Goal: Task Accomplishment & Management: Manage account settings

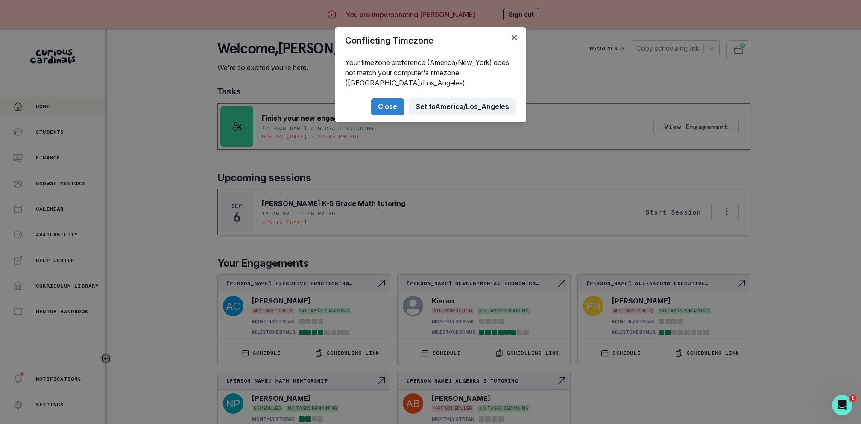
click at [437, 104] on button "Set to [GEOGRAPHIC_DATA]/Los_Angeles" at bounding box center [462, 106] width 107 height 17
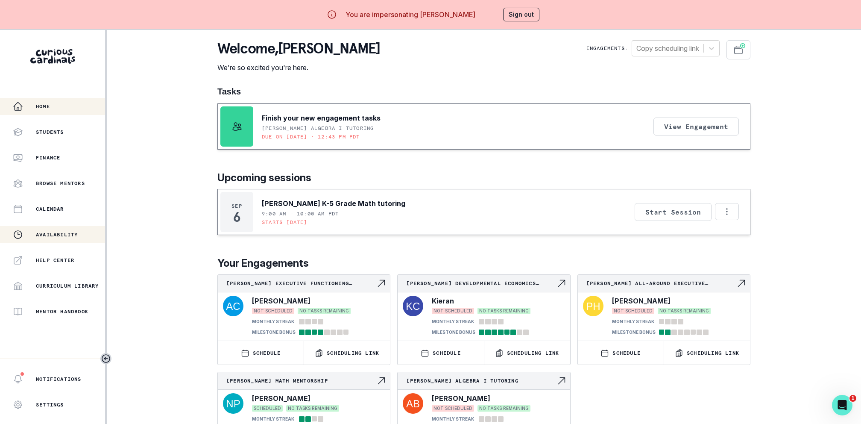
click at [56, 229] on div "Availability" at bounding box center [59, 234] width 92 height 10
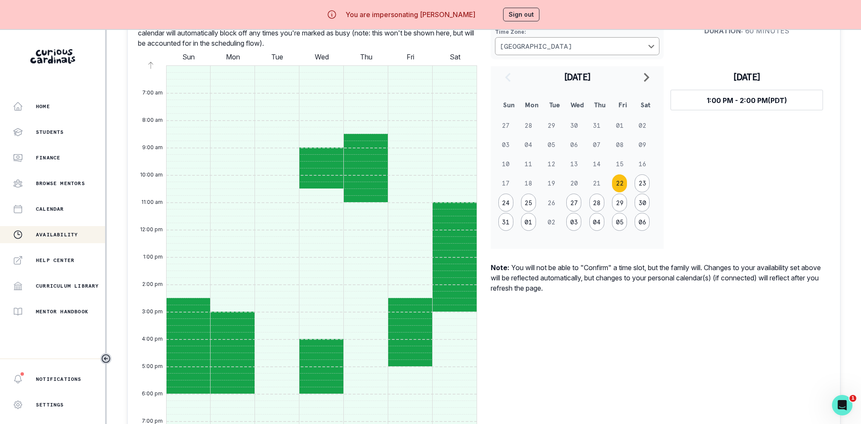
scroll to position [361, 0]
click at [518, 10] on button "Sign out" at bounding box center [521, 15] width 36 height 14
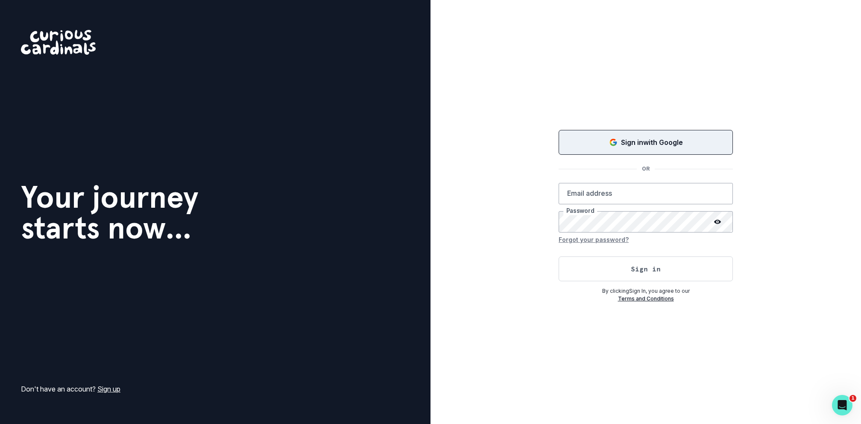
click at [624, 137] on button "Sign in with Google" at bounding box center [646, 142] width 174 height 25
click at [642, 132] on button "Loading..." at bounding box center [646, 142] width 174 height 27
